Goal: Task Accomplishment & Management: Manage account settings

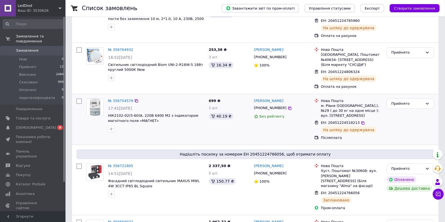
scroll to position [253, 0]
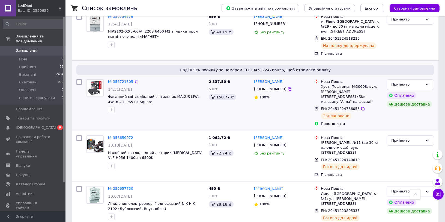
click at [97, 79] on img at bounding box center [95, 87] width 17 height 17
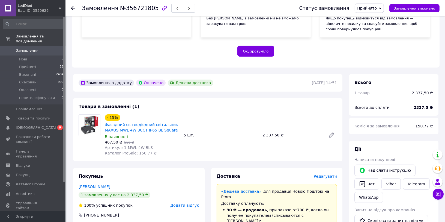
scroll to position [151, 0]
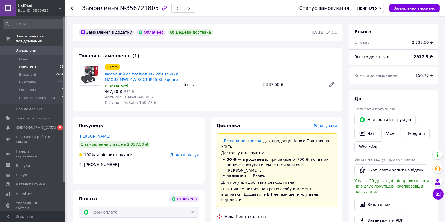
click at [29, 67] on span "Прийняті" at bounding box center [27, 66] width 17 height 5
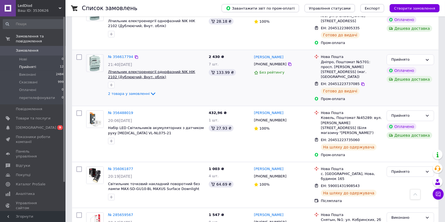
scroll to position [461, 0]
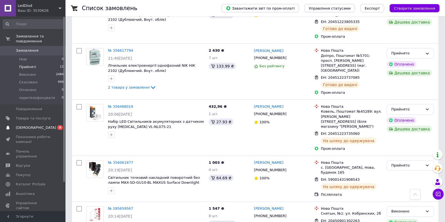
click at [37, 126] on span "[DEMOGRAPHIC_DATA]" at bounding box center [33, 127] width 35 height 5
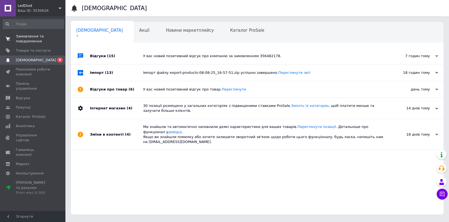
click at [23, 39] on span "Замовлення та повідомлення" at bounding box center [33, 39] width 35 height 10
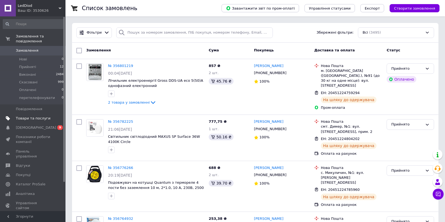
click at [38, 117] on span "Товари та послуги" at bounding box center [33, 118] width 35 height 5
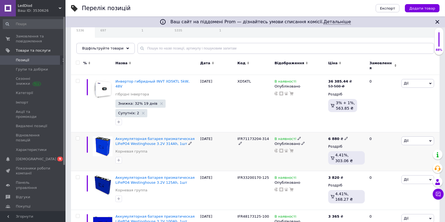
scroll to position [50, 0]
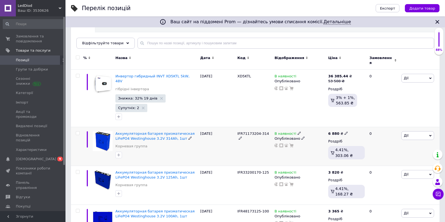
drag, startPoint x: 76, startPoint y: 115, endPoint x: 83, endPoint y: 124, distance: 11.9
click at [76, 131] on input "checkbox" at bounding box center [78, 133] width 4 height 4
checkbox input "true"
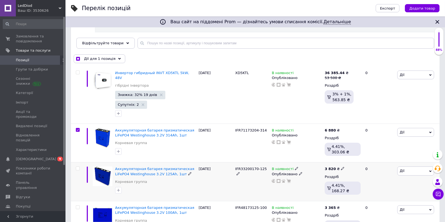
click at [77, 166] on input "checkbox" at bounding box center [78, 168] width 4 height 4
checkbox input "true"
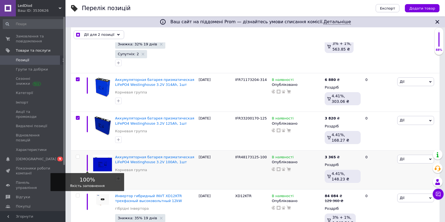
scroll to position [101, 0]
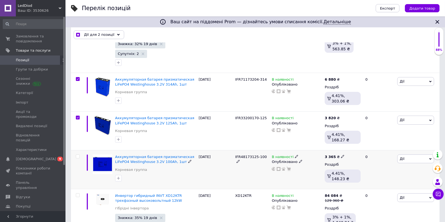
click at [76, 154] on input "checkbox" at bounding box center [78, 156] width 4 height 4
checkbox input "true"
click at [91, 36] on span "Дії для 3 позиції" at bounding box center [99, 34] width 30 height 5
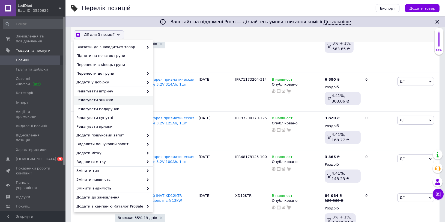
click at [119, 101] on span "Редагувати знижки" at bounding box center [112, 100] width 73 height 5
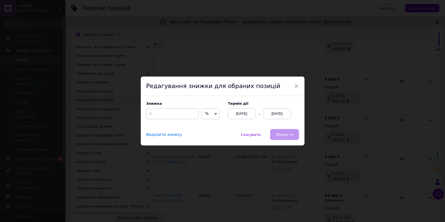
scroll to position [87, 0]
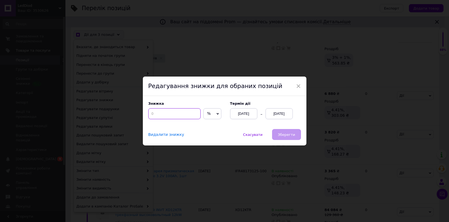
click at [163, 115] on input at bounding box center [174, 113] width 52 height 11
checkbox input "true"
type input "3"
checkbox input "true"
type input "30"
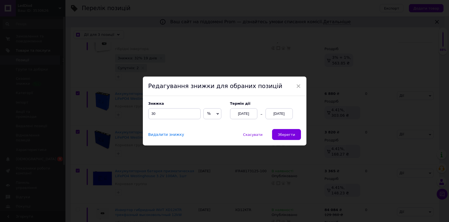
click at [276, 113] on div "[DATE]" at bounding box center [279, 113] width 27 height 11
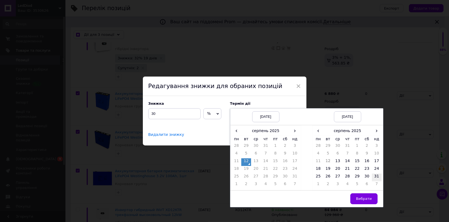
click at [378, 176] on td "31" at bounding box center [377, 177] width 10 height 8
click at [365, 196] on span "Вибрати" at bounding box center [364, 198] width 16 height 4
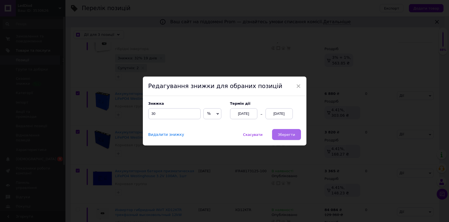
click at [287, 135] on span "Зберегти" at bounding box center [286, 134] width 17 height 4
checkbox input "true"
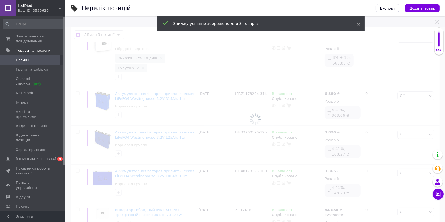
checkbox input "false"
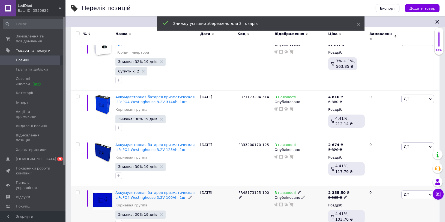
click at [77, 190] on input "checkbox" at bounding box center [78, 192] width 4 height 4
checkbox input "true"
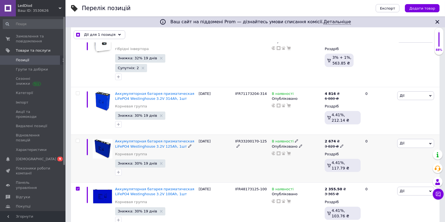
click at [79, 139] on input "checkbox" at bounding box center [78, 141] width 4 height 4
checkbox input "true"
click at [78, 91] on input "checkbox" at bounding box center [78, 93] width 4 height 4
checkbox input "true"
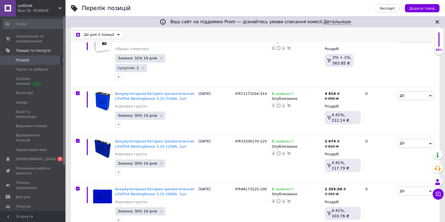
click at [91, 36] on span "Дії для 3 позиції" at bounding box center [99, 34] width 30 height 5
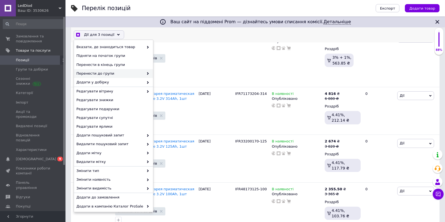
click at [126, 74] on span "Перенести до групи" at bounding box center [109, 73] width 67 height 5
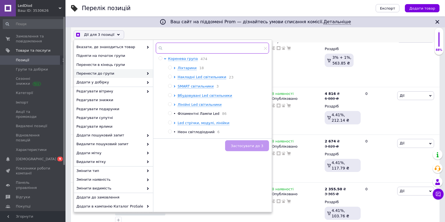
click at [171, 50] on input "text" at bounding box center [212, 48] width 113 height 11
checkbox input "true"
type input "[PERSON_NAME]"
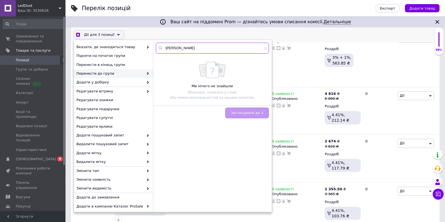
checkbox input "true"
type input "ак"
checkbox input "true"
type input "акк"
checkbox input "true"
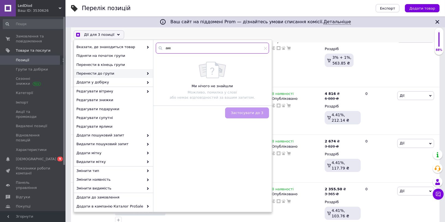
type input "акку"
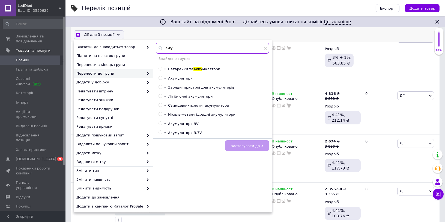
scroll to position [24, 0]
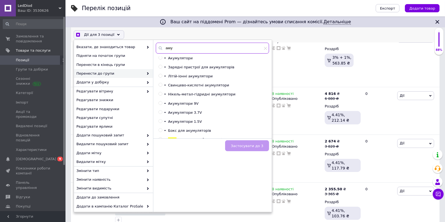
checkbox input "true"
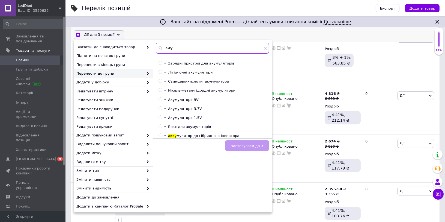
type input "акку"
click at [161, 134] on input "radio" at bounding box center [161, 136] width 4 height 4
radio input "true"
checkbox input "true"
click at [244, 142] on button "Застосувати до 3" at bounding box center [247, 145] width 44 height 11
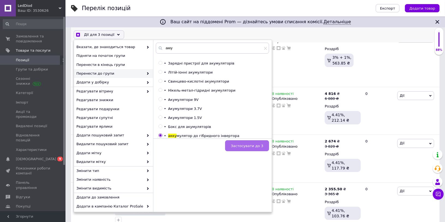
checkbox input "false"
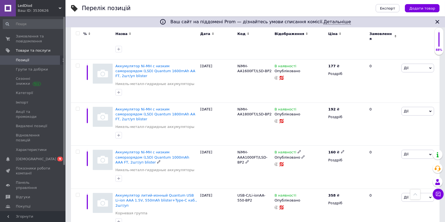
scroll to position [785, 0]
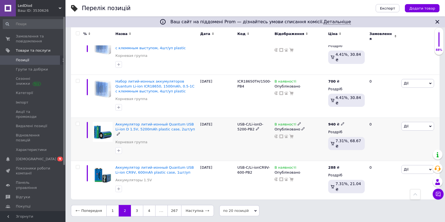
scroll to position [728, 0]
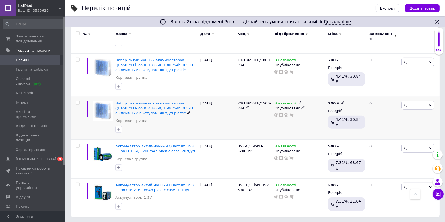
click at [76, 101] on input "checkbox" at bounding box center [78, 103] width 4 height 4
checkbox input "true"
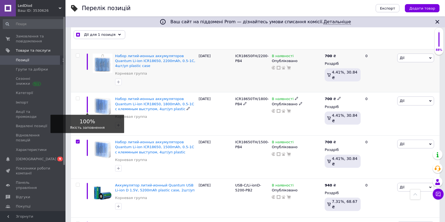
scroll to position [631, 0]
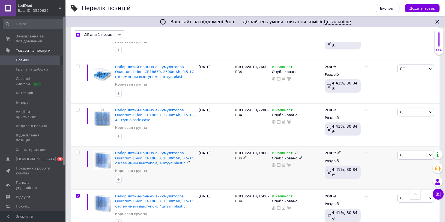
click at [77, 151] on input "checkbox" at bounding box center [78, 153] width 4 height 4
checkbox input "true"
click at [79, 108] on input "checkbox" at bounding box center [78, 110] width 4 height 4
checkbox input "true"
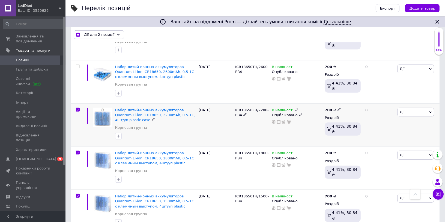
checkbox input "true"
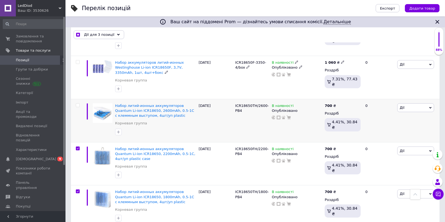
scroll to position [581, 0]
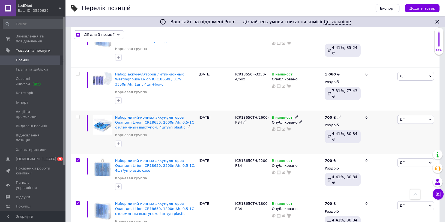
click at [78, 115] on input "checkbox" at bounding box center [78, 117] width 4 height 4
checkbox input "true"
click at [78, 72] on input "checkbox" at bounding box center [78, 74] width 4 height 4
checkbox input "true"
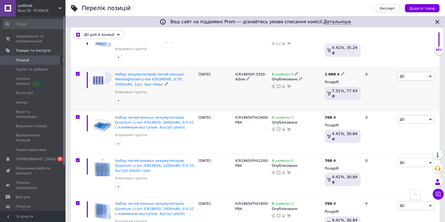
checkbox input "true"
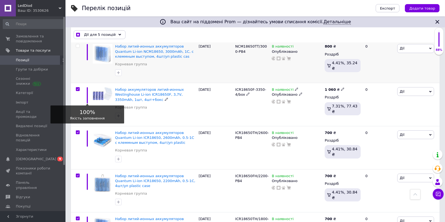
scroll to position [530, 0]
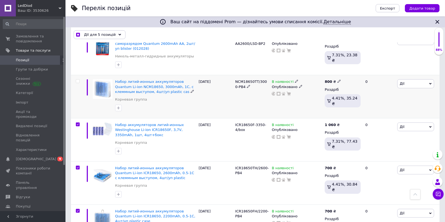
click at [76, 79] on input "checkbox" at bounding box center [78, 81] width 4 height 4
checkbox input "true"
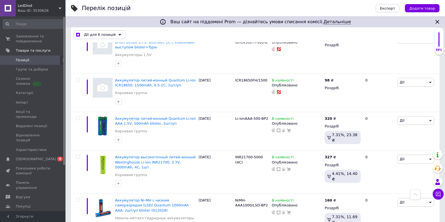
scroll to position [278, 0]
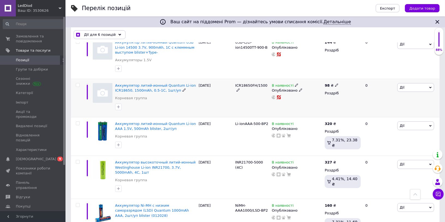
click at [78, 83] on input "checkbox" at bounding box center [78, 85] width 4 height 4
checkbox input "true"
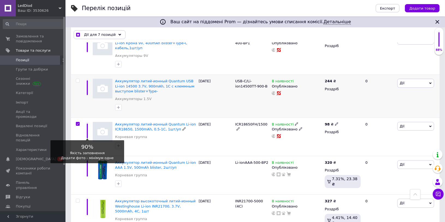
scroll to position [227, 0]
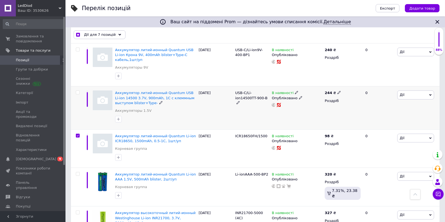
click at [78, 91] on input "checkbox" at bounding box center [78, 93] width 4 height 4
checkbox input "true"
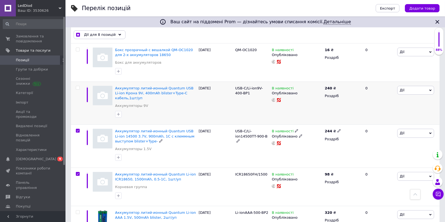
scroll to position [126, 0]
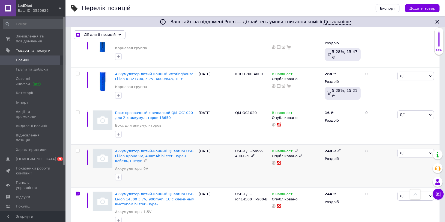
click at [76, 149] on input "checkbox" at bounding box center [78, 151] width 4 height 4
checkbox input "true"
click at [76, 108] on div at bounding box center [77, 125] width 12 height 38
checkbox input "true"
click at [79, 111] on input "checkbox" at bounding box center [78, 113] width 4 height 4
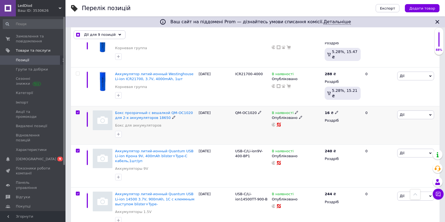
checkbox input "true"
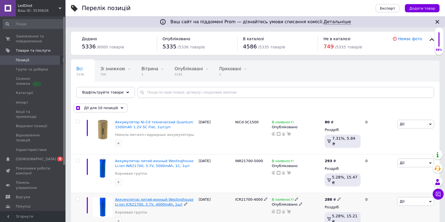
scroll to position [0, 0]
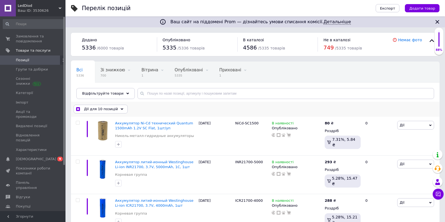
click at [121, 110] on icon at bounding box center [122, 109] width 3 height 3
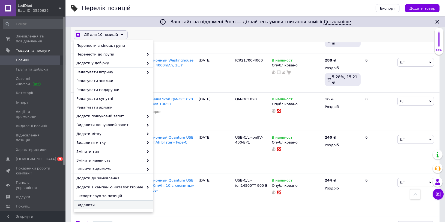
scroll to position [151, 0]
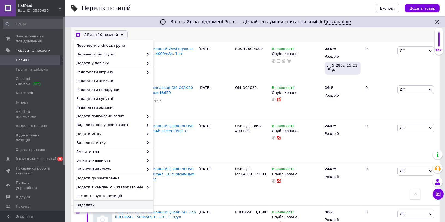
click at [116, 206] on span "Видалити" at bounding box center [112, 204] width 73 height 5
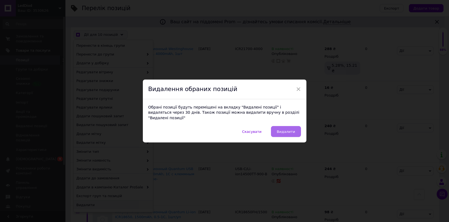
click at [283, 132] on button "Видалити" at bounding box center [286, 131] width 30 height 11
checkbox input "true"
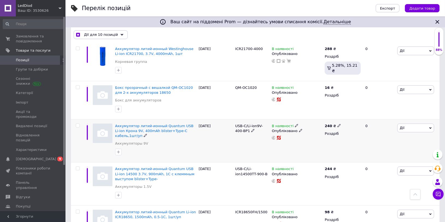
checkbox input "false"
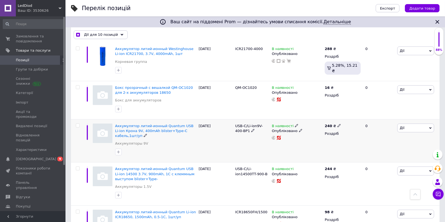
checkbox input "false"
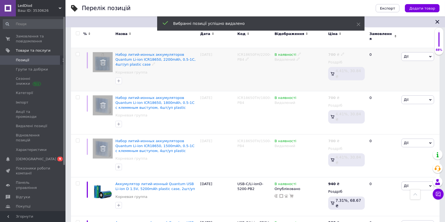
scroll to position [728, 0]
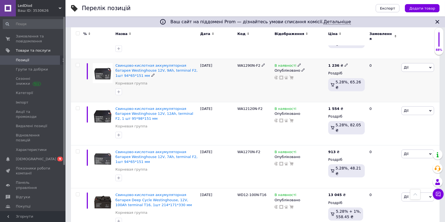
click at [77, 63] on input "checkbox" at bounding box center [78, 65] width 4 height 4
checkbox input "true"
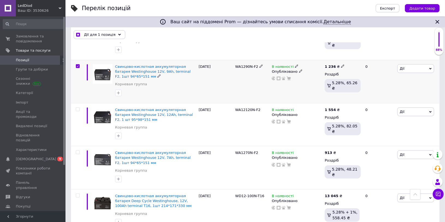
scroll to position [727, 0]
click at [77, 108] on input "checkbox" at bounding box center [78, 110] width 4 height 4
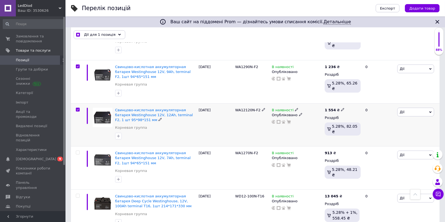
checkbox input "true"
click at [78, 151] on input "checkbox" at bounding box center [78, 153] width 4 height 4
checkbox input "true"
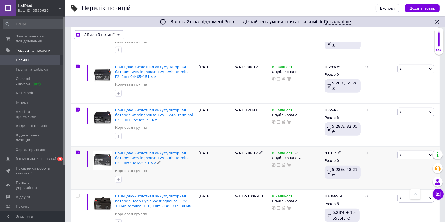
click at [78, 151] on input "checkbox" at bounding box center [78, 153] width 4 height 4
checkbox input "false"
checkbox input "true"
click at [78, 151] on input "checkbox" at bounding box center [78, 153] width 4 height 4
checkbox input "true"
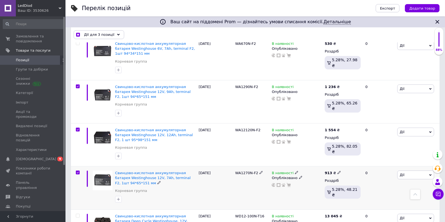
scroll to position [647, 0]
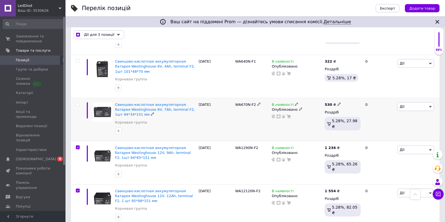
drag, startPoint x: 78, startPoint y: 89, endPoint x: 77, endPoint y: 92, distance: 3.5
click at [78, 98] on div at bounding box center [77, 119] width 12 height 43
checkbox input "true"
click at [77, 102] on input "checkbox" at bounding box center [78, 104] width 4 height 4
checkbox input "true"
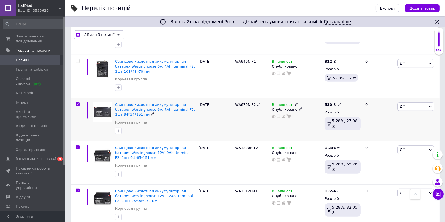
checkbox input "true"
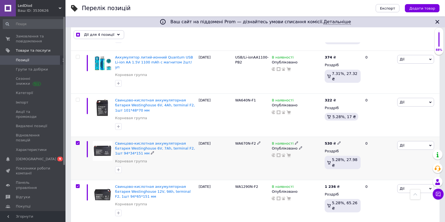
scroll to position [596, 0]
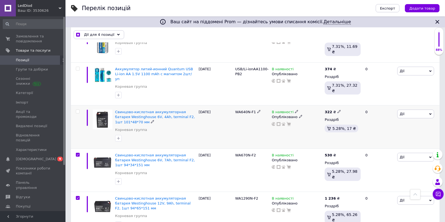
click at [78, 110] on input "checkbox" at bounding box center [78, 112] width 4 height 4
checkbox input "true"
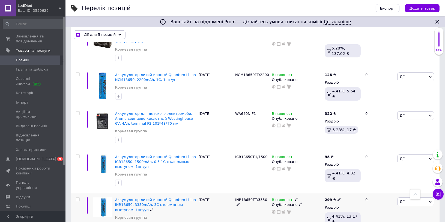
scroll to position [293, 0]
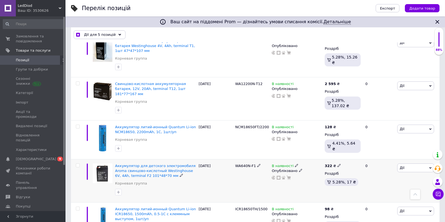
click at [79, 163] on input "checkbox" at bounding box center [78, 165] width 4 height 4
checkbox input "true"
click at [78, 83] on input "checkbox" at bounding box center [78, 84] width 4 height 4
checkbox input "true"
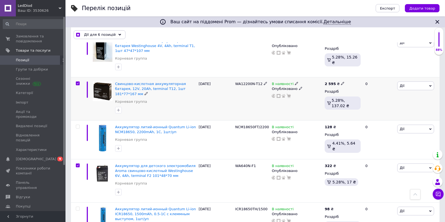
checkbox input "true"
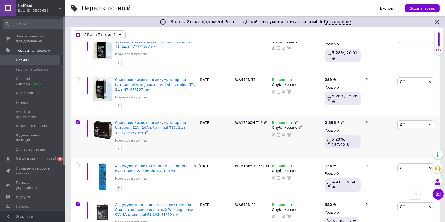
scroll to position [243, 0]
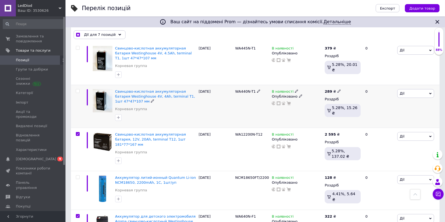
click at [77, 89] on input "checkbox" at bounding box center [78, 91] width 4 height 4
checkbox input "true"
click at [78, 47] on input "checkbox" at bounding box center [78, 48] width 4 height 4
checkbox input "true"
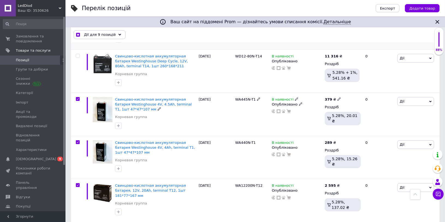
scroll to position [142, 0]
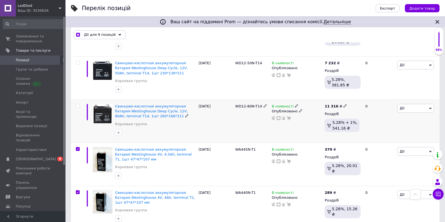
click at [75, 105] on div at bounding box center [77, 106] width 11 height 4
checkbox input "true"
click at [78, 105] on input "checkbox" at bounding box center [78, 106] width 4 height 4
checkbox input "true"
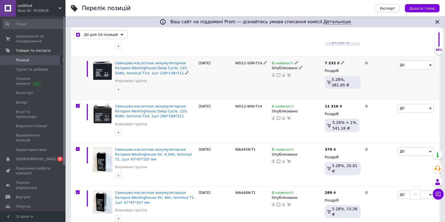
click at [79, 63] on input "checkbox" at bounding box center [78, 63] width 4 height 4
checkbox input "true"
click at [94, 34] on span "Дії для 11 позицій" at bounding box center [101, 34] width 34 height 5
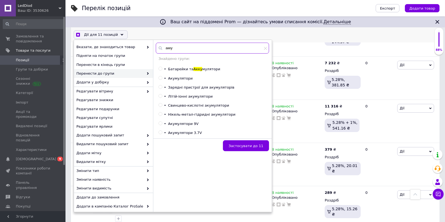
click at [161, 47] on div "акку" at bounding box center [212, 48] width 113 height 11
checkbox input "true"
type input "с"
checkbox input "true"
type input "св"
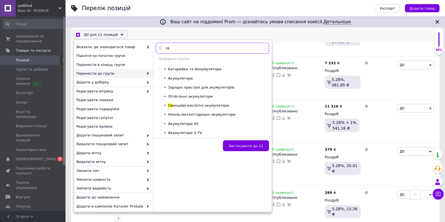
checkbox input "true"
type input "сві"
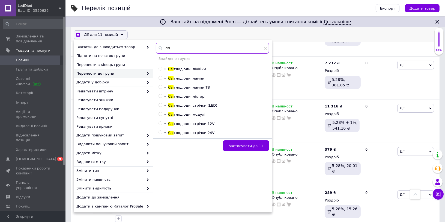
checkbox input "true"
type input "свін"
checkbox input "true"
type input "свінц"
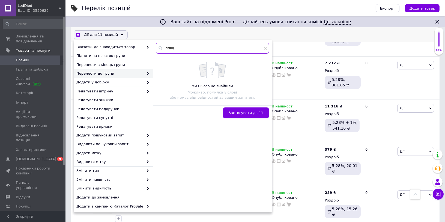
checkbox input "true"
type input "свінц\"
checkbox input "true"
type input "свінц"
checkbox input "true"
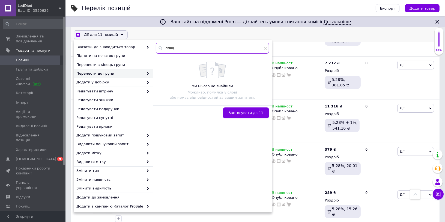
type input "свін"
checkbox input "true"
type input "сві"
checkbox input "true"
type input "св"
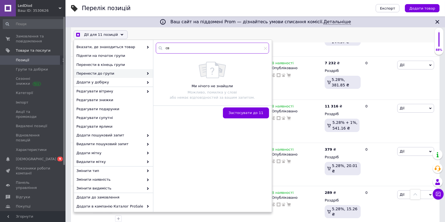
checkbox input "true"
type input "с"
checkbox input "true"
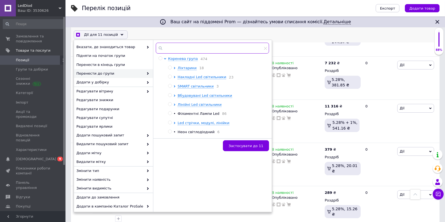
checkbox input "true"
type input "[PERSON_NAME]"
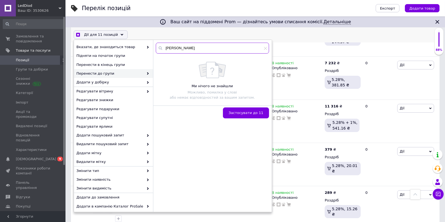
checkbox input "true"
type input "ак"
checkbox input "true"
type input "акк"
checkbox input "true"
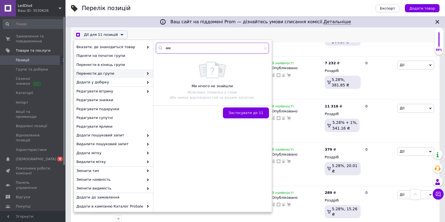
type input "акку"
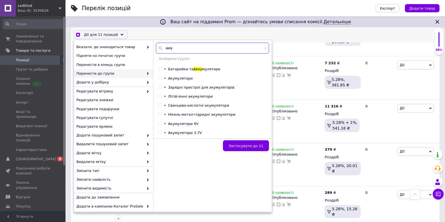
checkbox input "true"
click at [159, 105] on input "radio" at bounding box center [161, 105] width 4 height 4
radio input "true"
checkbox input "true"
radio input "false"
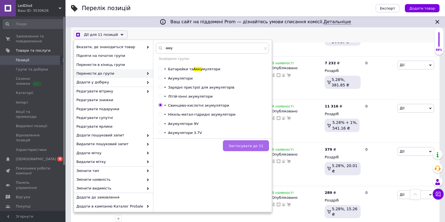
click at [254, 145] on span "Застосувати до 11" at bounding box center [246, 146] width 35 height 4
checkbox input "true"
checkbox input "false"
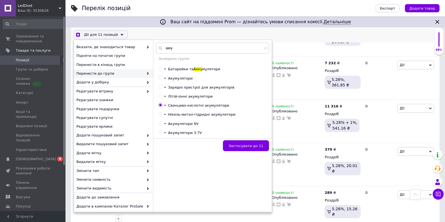
checkbox input "false"
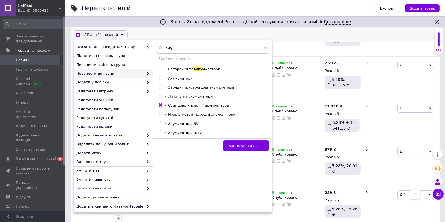
checkbox input "false"
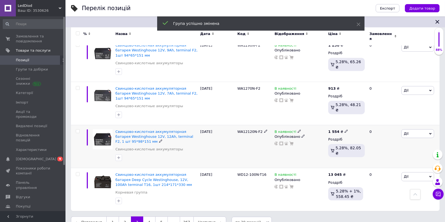
scroll to position [748, 0]
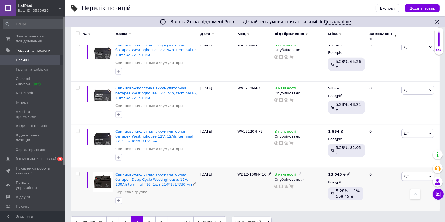
click at [78, 172] on input "checkbox" at bounding box center [78, 174] width 4 height 4
checkbox input "true"
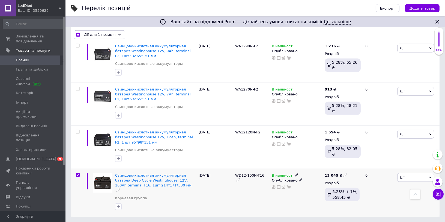
scroll to position [748, 0]
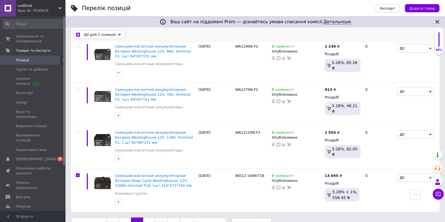
click at [99, 37] on span "Дії для 1 позиція" at bounding box center [99, 34] width 31 height 5
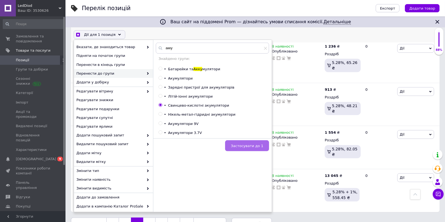
click at [237, 144] on span "Застосувати до 1" at bounding box center [247, 146] width 32 height 4
checkbox input "true"
checkbox input "false"
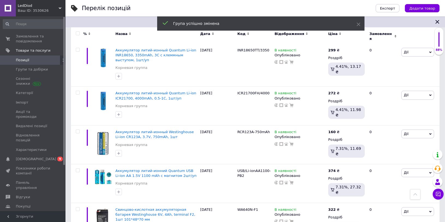
scroll to position [495, 0]
